Goal: Information Seeking & Learning: Learn about a topic

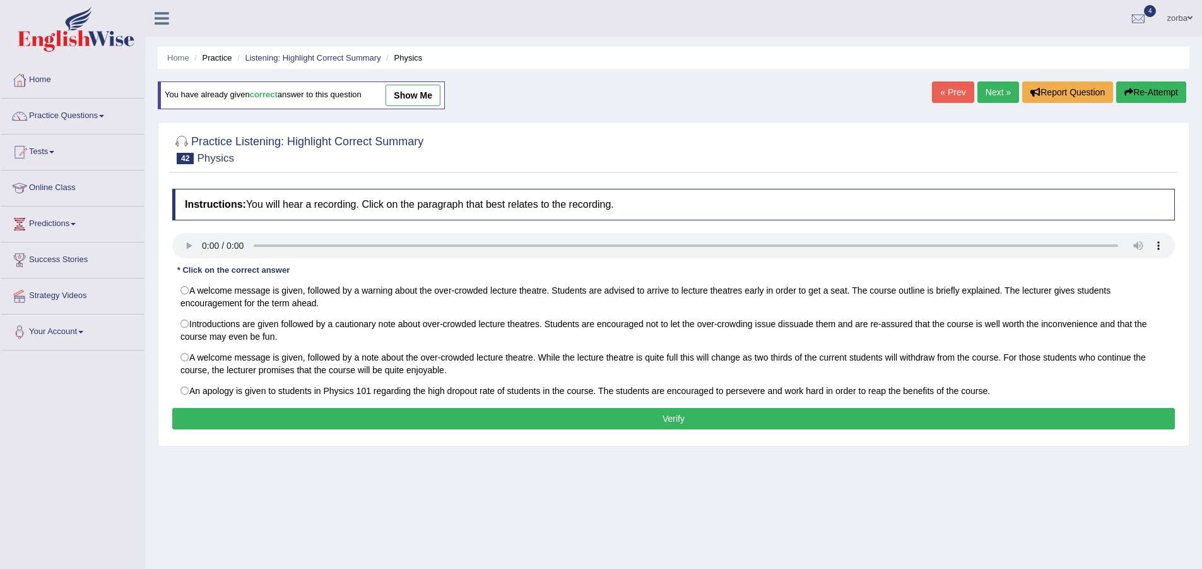
click at [801, 97] on link "Next »" at bounding box center [999, 91] width 42 height 21
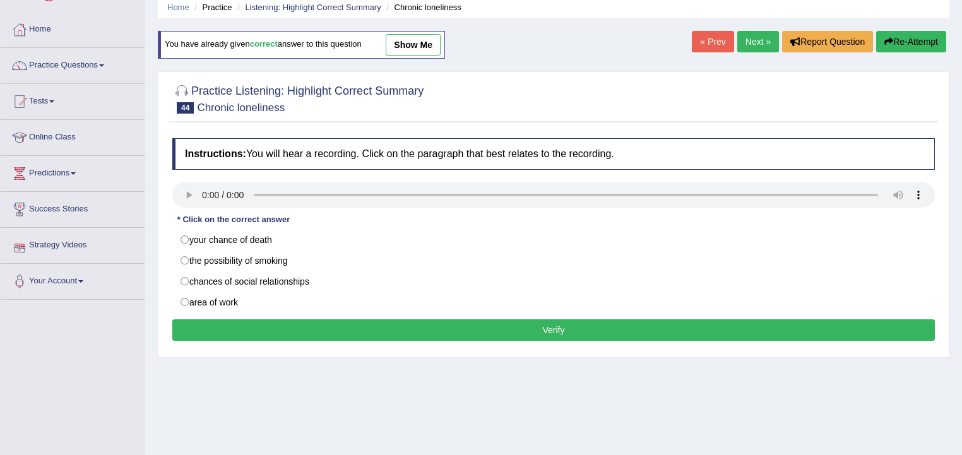
click at [717, 34] on link "« Prev" at bounding box center [713, 41] width 42 height 21
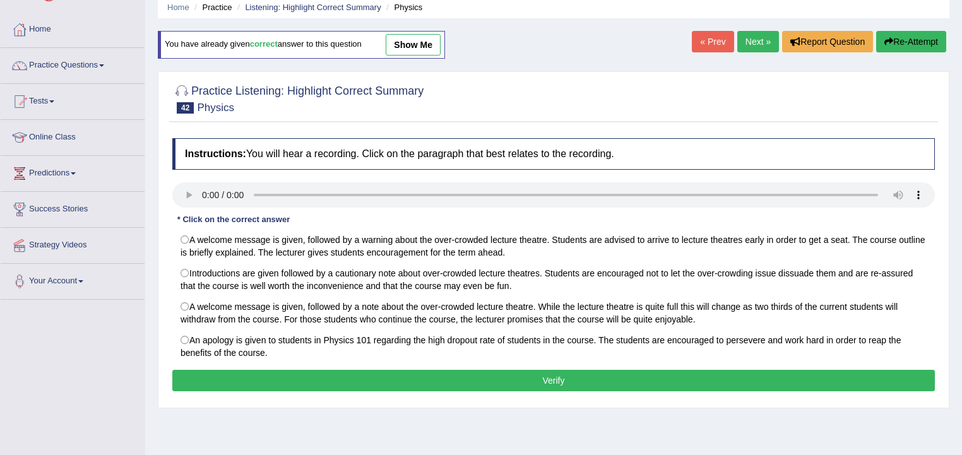
click at [744, 56] on div "Home Practice Listening: Highlight Correct Summary Physics You have already giv…" at bounding box center [553, 265] width 817 height 631
click at [750, 43] on link "Next »" at bounding box center [758, 41] width 42 height 21
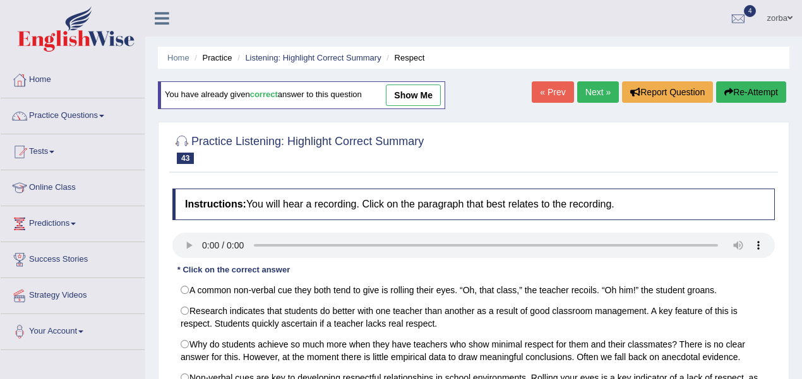
click at [549, 93] on link "« Prev" at bounding box center [552, 91] width 42 height 21
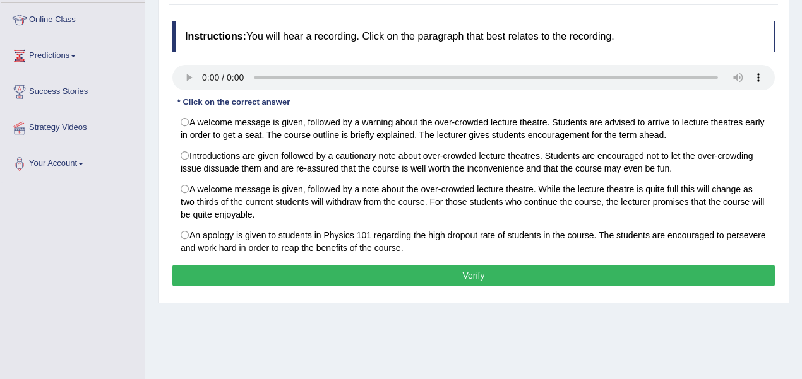
click at [200, 88] on div at bounding box center [473, 79] width 602 height 28
